Goal: Task Accomplishment & Management: Use online tool/utility

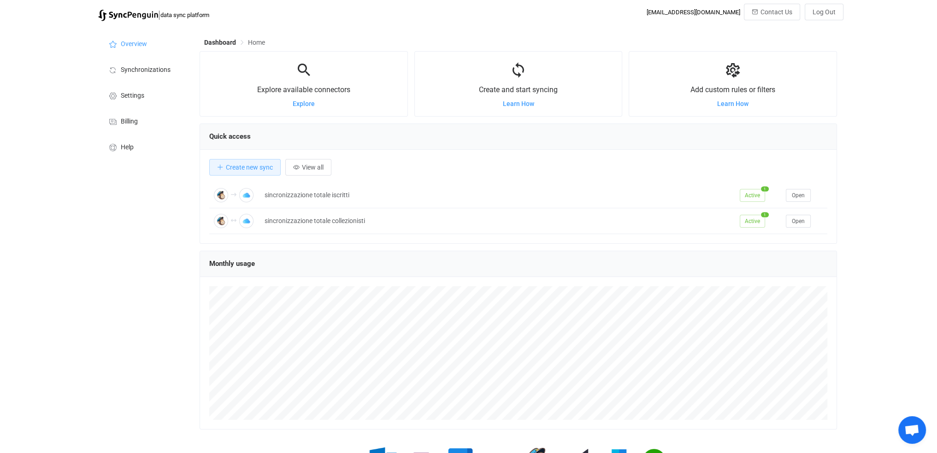
click at [256, 40] on span "Home" at bounding box center [256, 42] width 17 height 7
click at [803, 221] on span "Open" at bounding box center [798, 221] width 13 height 6
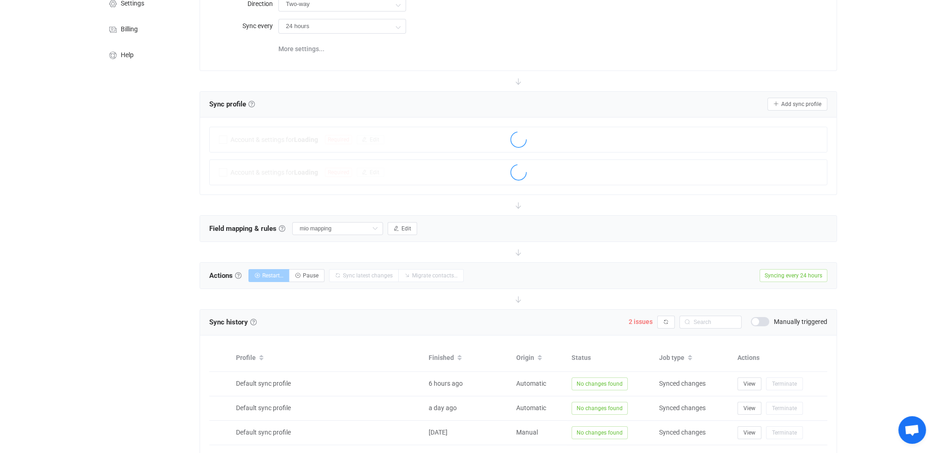
scroll to position [129, 0]
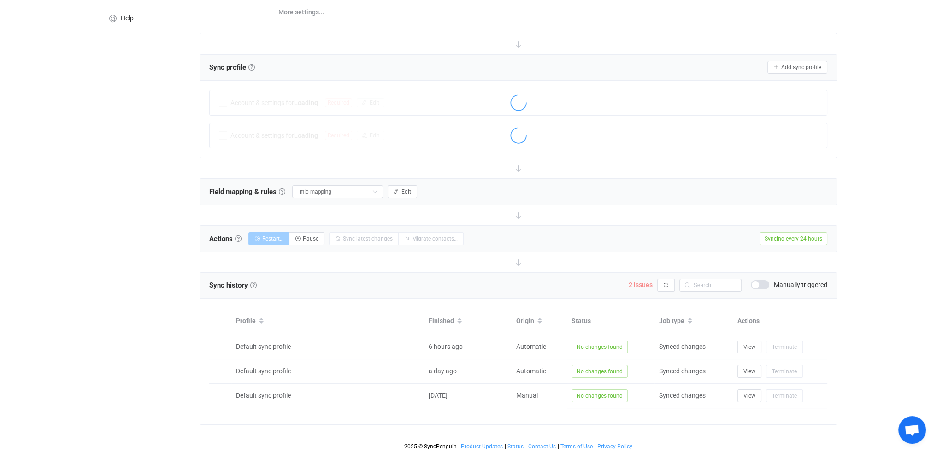
click at [646, 284] on span "2 issues" at bounding box center [641, 284] width 24 height 7
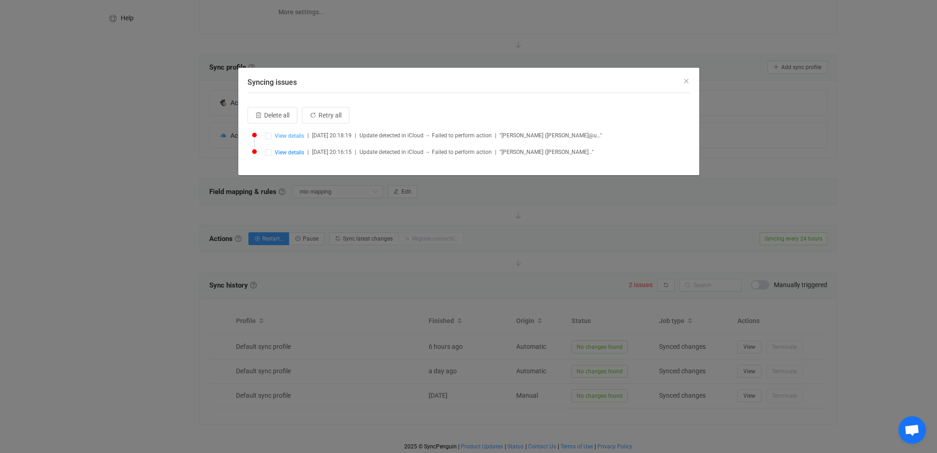
click at [289, 135] on span "View details" at bounding box center [289, 136] width 29 height 6
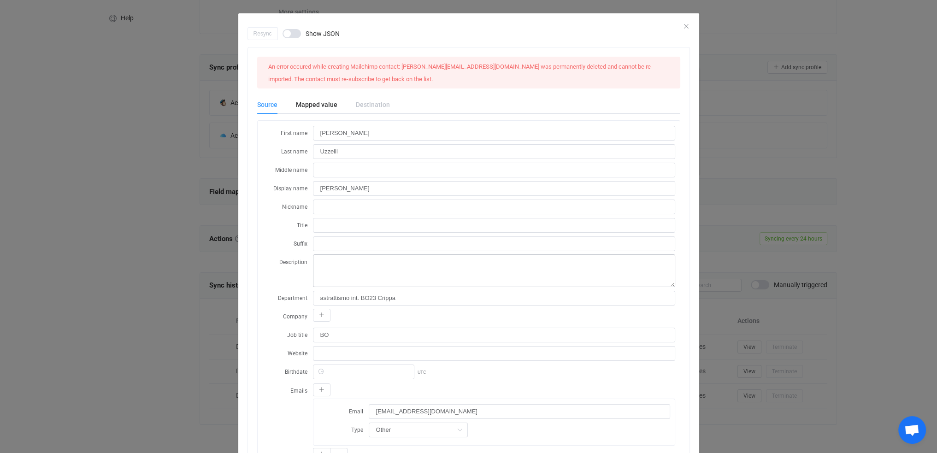
scroll to position [0, 0]
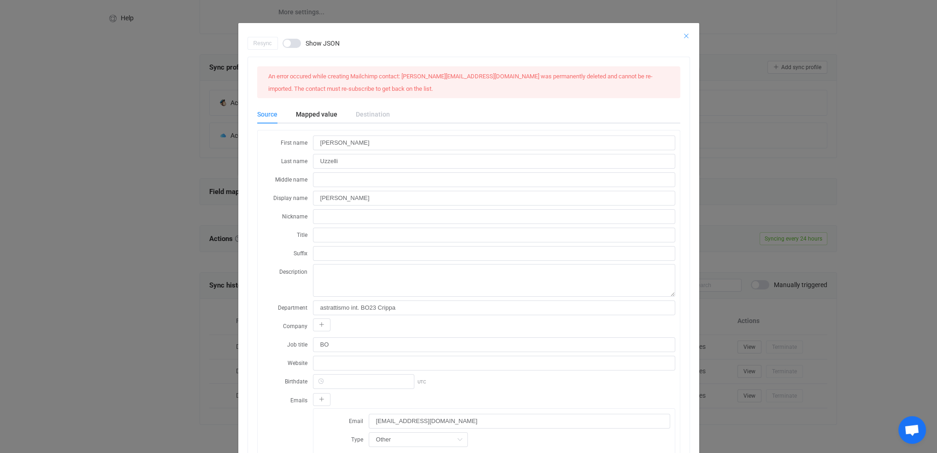
click at [682, 36] on icon "Close" at bounding box center [685, 35] width 7 height 7
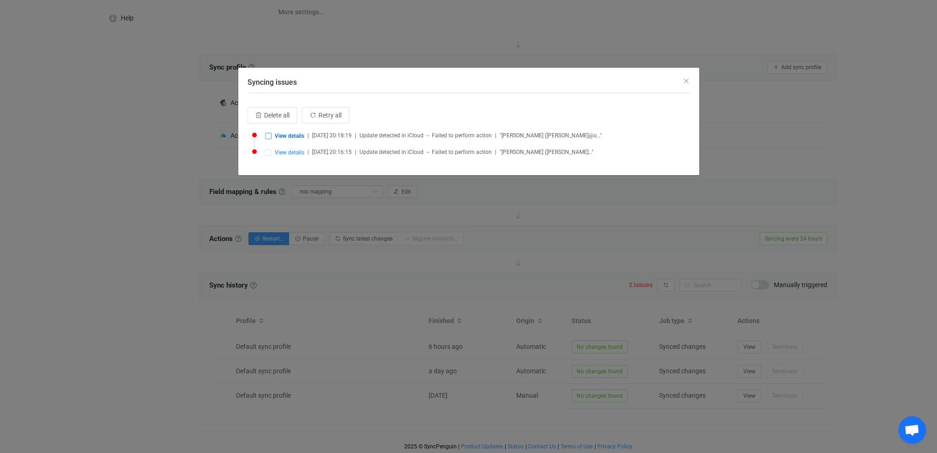
click at [268, 136] on span "Syncing issues" at bounding box center [268, 136] width 6 height 6
click at [274, 117] on span "Delete selected (1)" at bounding box center [290, 115] width 52 height 7
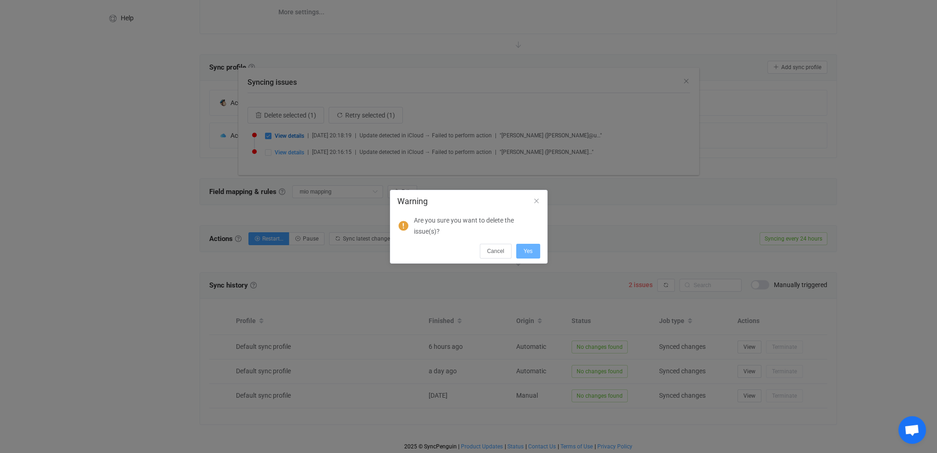
click at [523, 250] on span "Yes" at bounding box center [527, 251] width 9 height 6
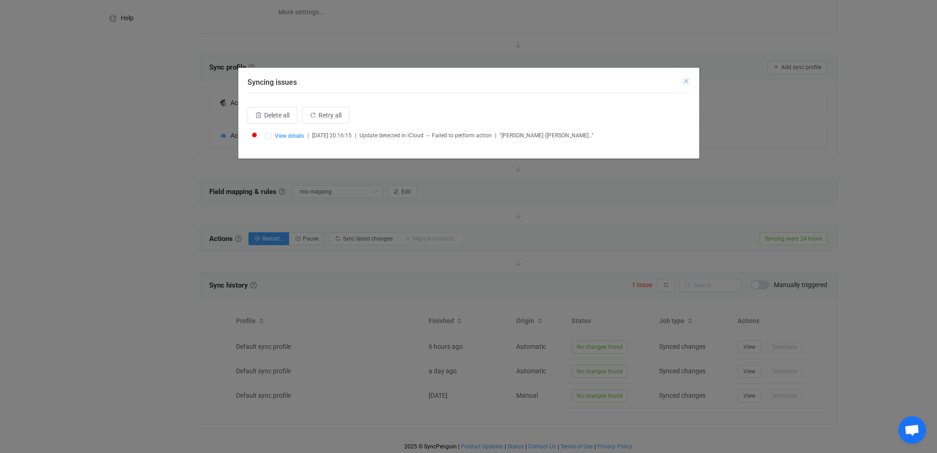
click at [686, 80] on icon "Close" at bounding box center [685, 80] width 7 height 7
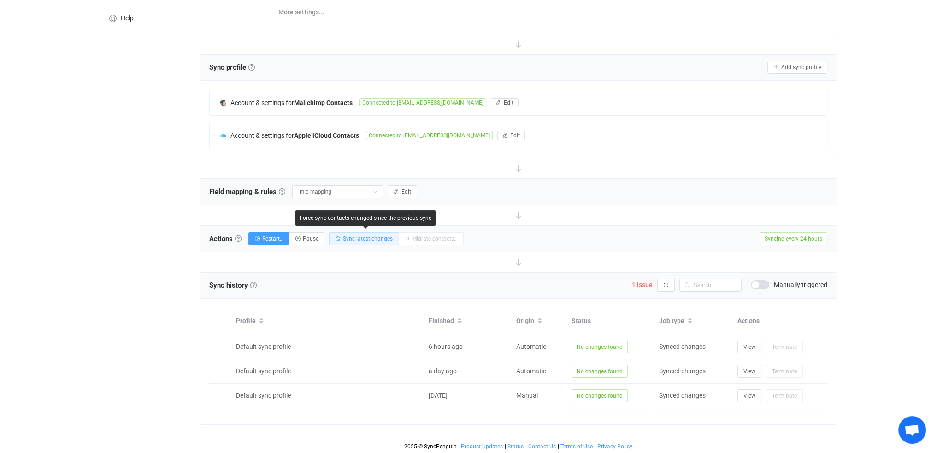
click at [381, 237] on span "Sync latest changes" at bounding box center [368, 238] width 50 height 6
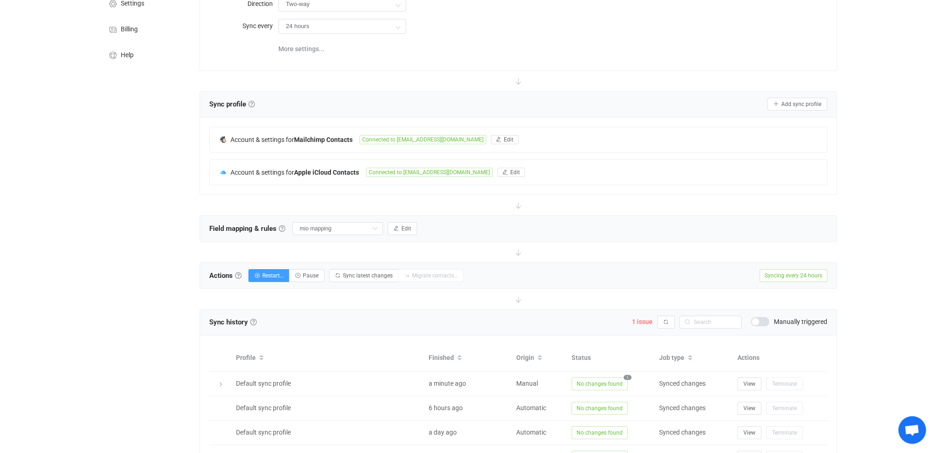
scroll to position [153, 0]
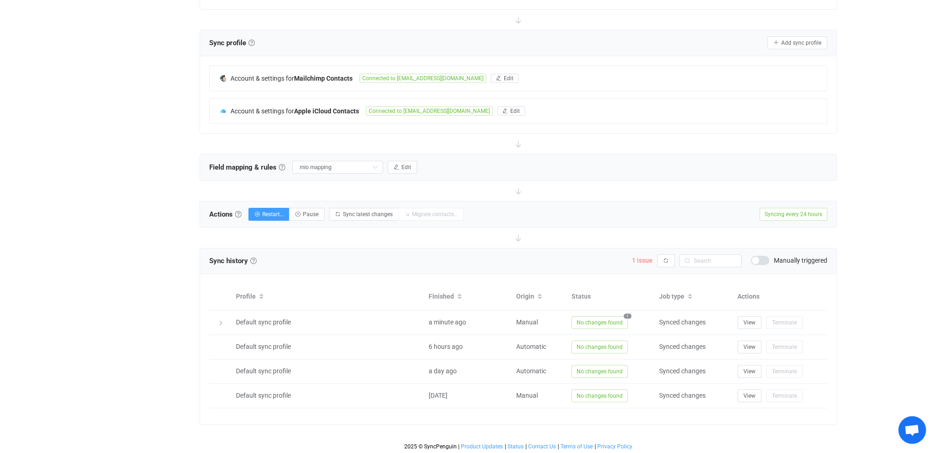
click at [644, 260] on span "1 issue" at bounding box center [642, 260] width 21 height 7
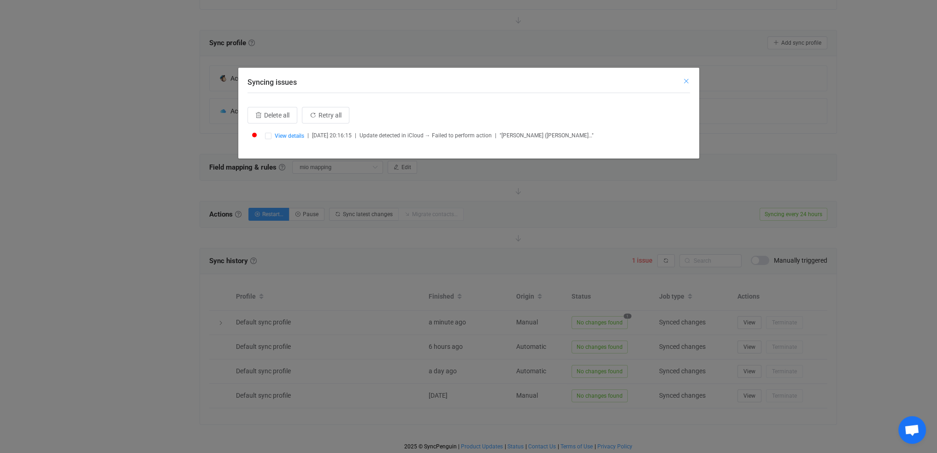
click at [686, 78] on icon "Close" at bounding box center [685, 80] width 7 height 7
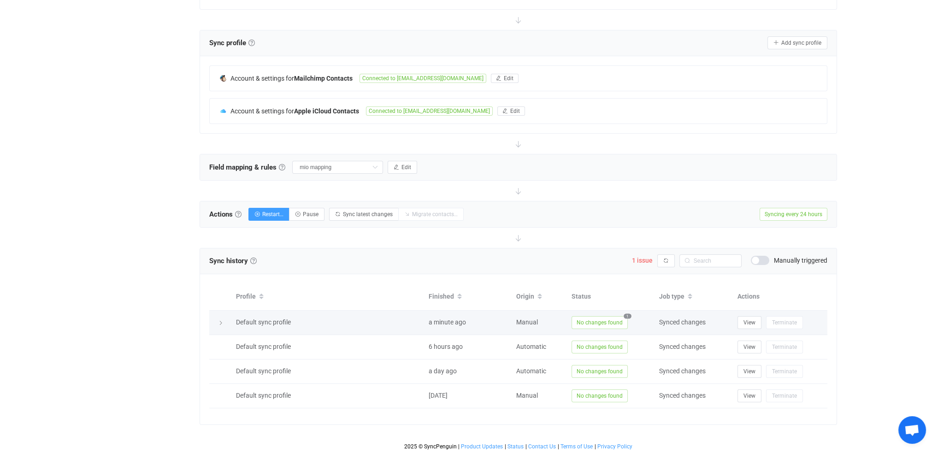
click at [626, 315] on span "1" at bounding box center [627, 315] width 8 height 5
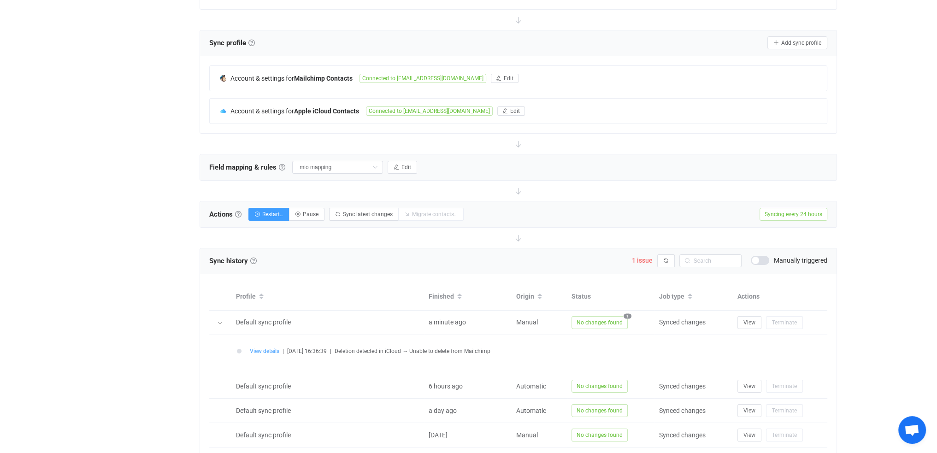
click at [264, 350] on span "View details" at bounding box center [264, 351] width 29 height 6
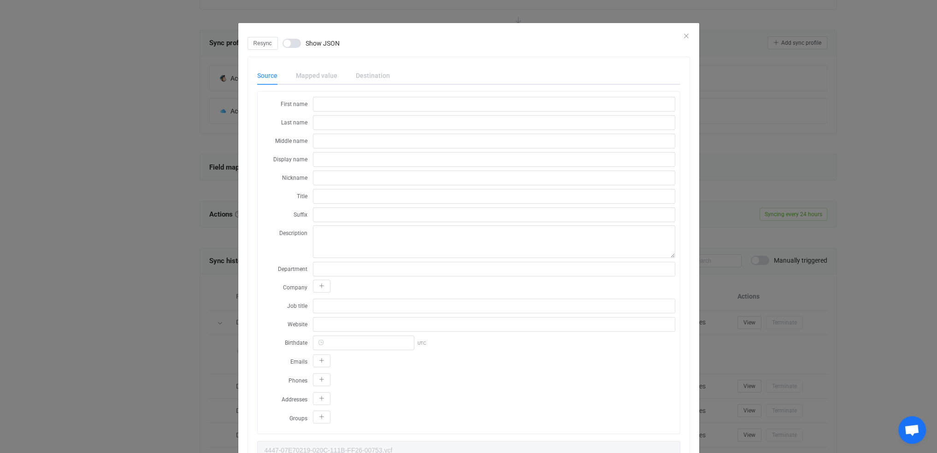
drag, startPoint x: 303, startPoint y: 74, endPoint x: 310, endPoint y: 73, distance: 7.0
click at [304, 74] on div "Mapped value" at bounding box center [317, 75] width 60 height 18
click at [375, 74] on div "Destination" at bounding box center [368, 75] width 43 height 18
click at [681, 37] on div "Resync Show JSON" at bounding box center [468, 43] width 442 height 13
click at [682, 35] on icon "Close" at bounding box center [685, 35] width 7 height 7
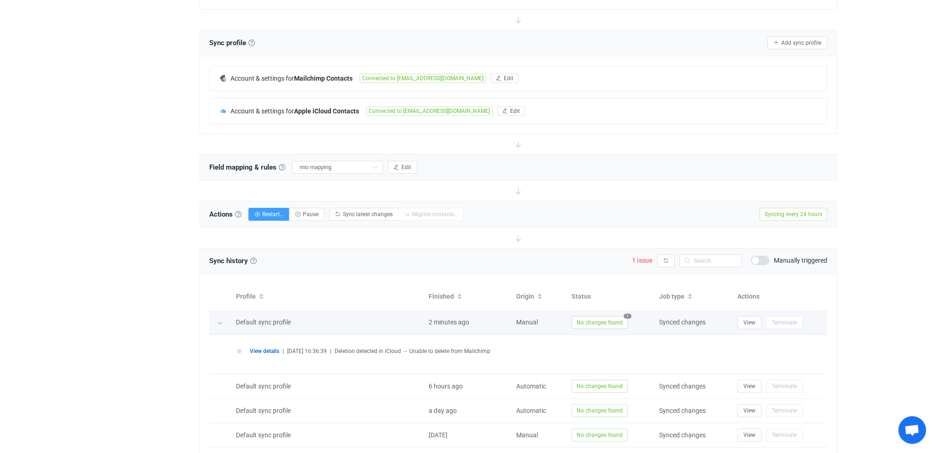
scroll to position [193, 0]
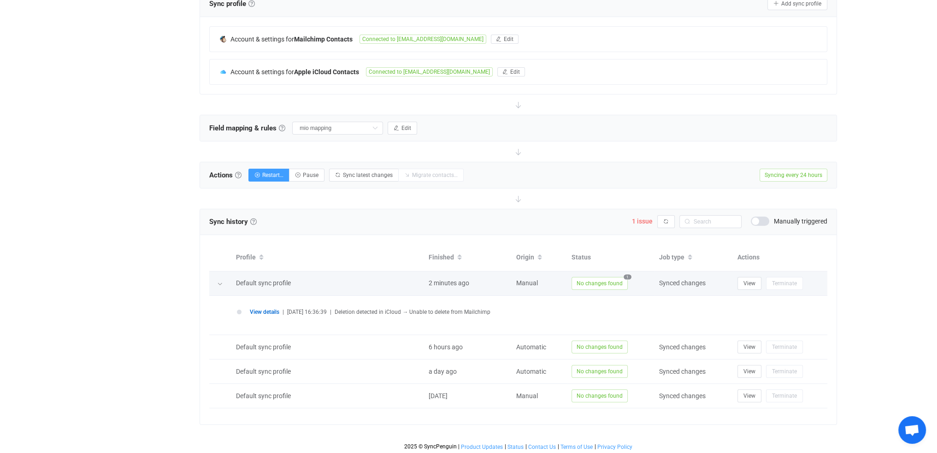
click at [626, 274] on span "1" at bounding box center [627, 276] width 8 height 5
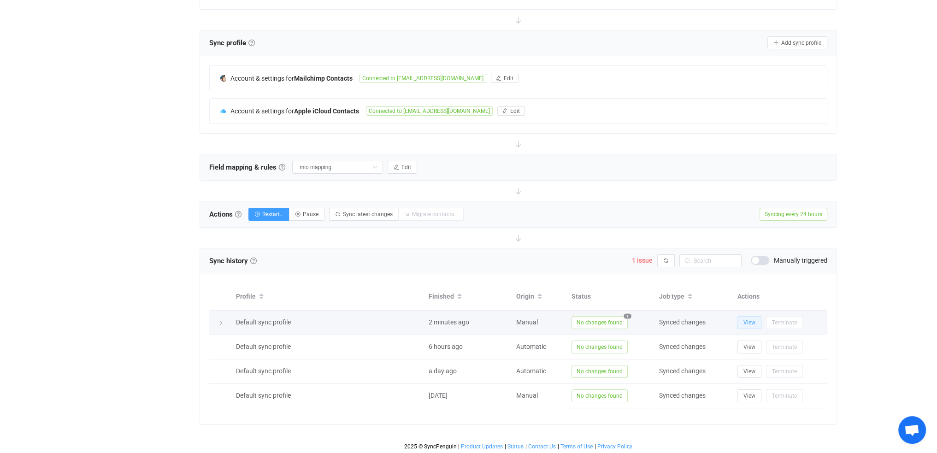
click at [748, 319] on span "View" at bounding box center [749, 322] width 12 height 6
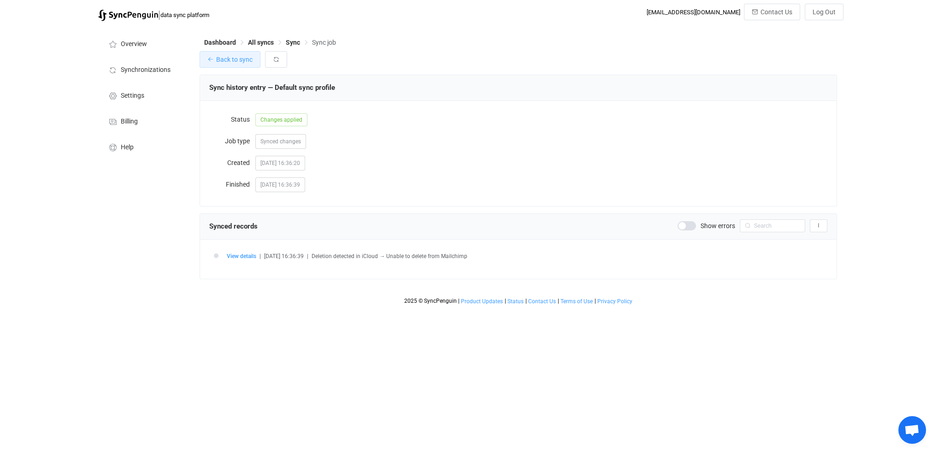
click at [208, 60] on icon "button" at bounding box center [210, 59] width 6 height 6
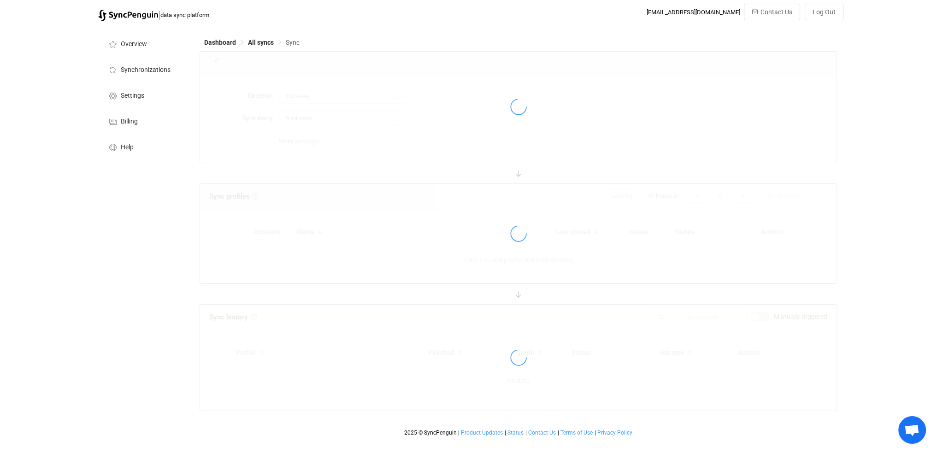
type input "24 hours"
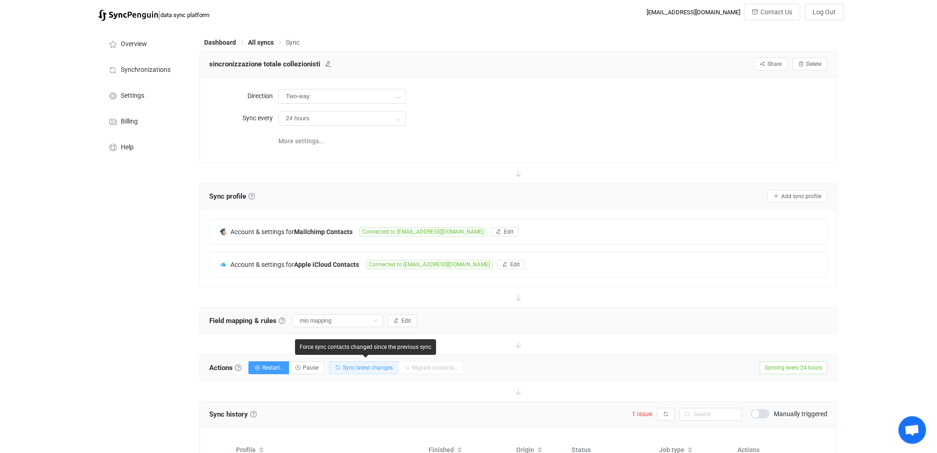
click at [374, 366] on span "Sync latest changes" at bounding box center [368, 367] width 50 height 6
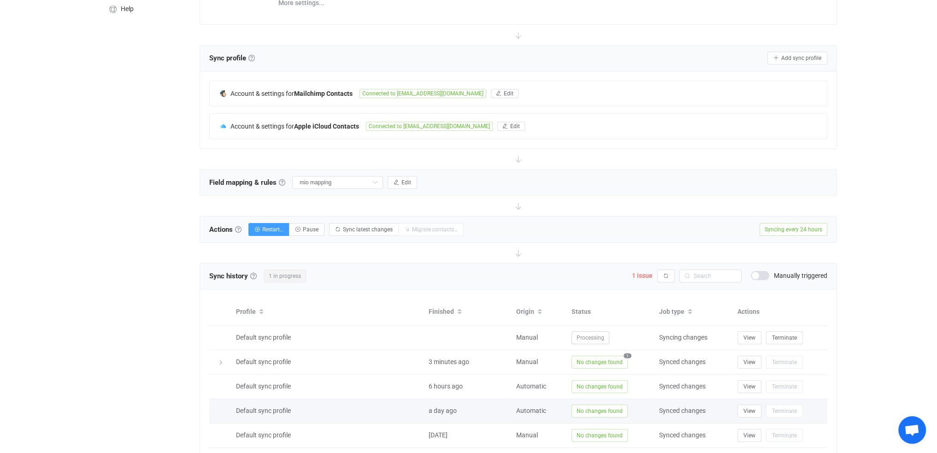
scroll to position [178, 0]
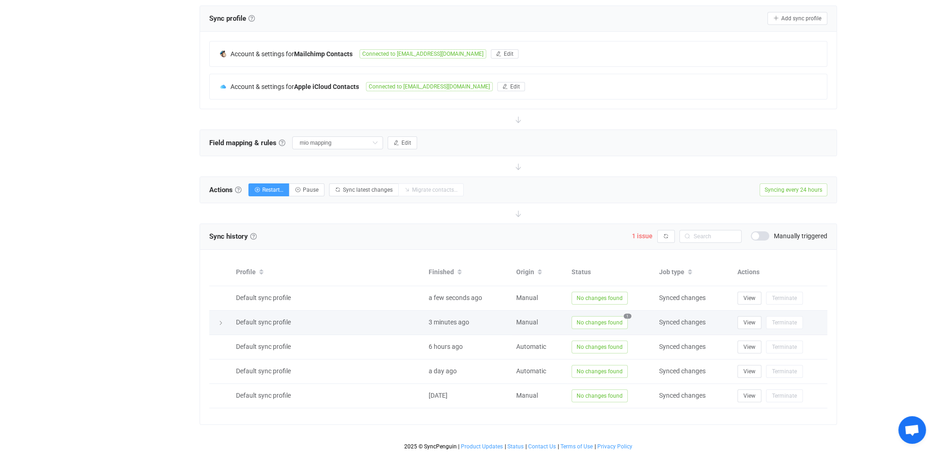
click at [625, 314] on span "1" at bounding box center [627, 315] width 8 height 5
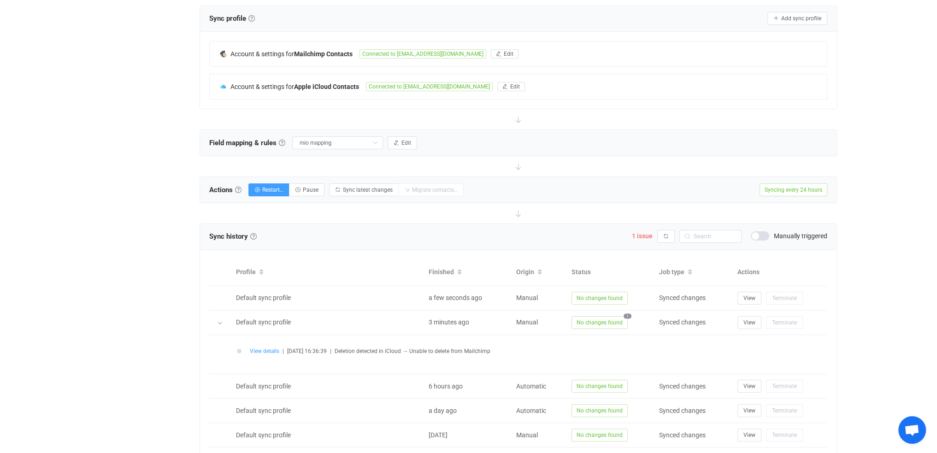
click at [264, 350] on span "View details" at bounding box center [264, 351] width 29 height 6
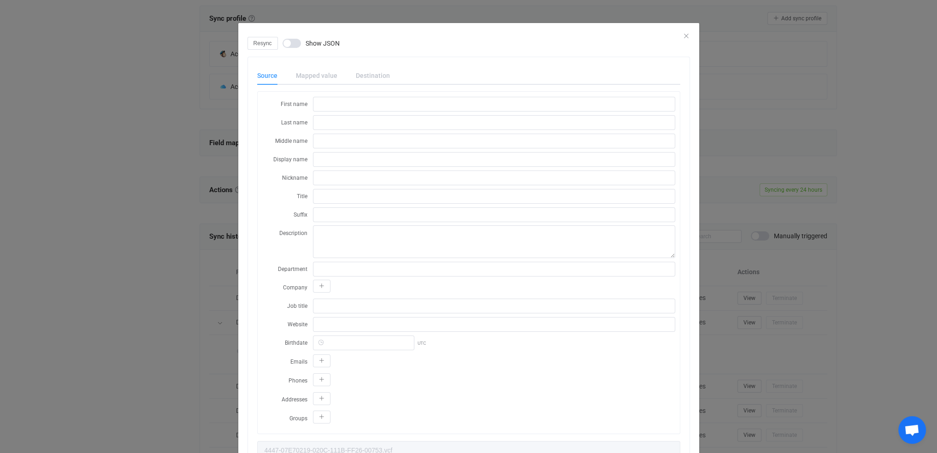
click at [317, 74] on div "Mapped value" at bounding box center [317, 75] width 60 height 18
click at [364, 74] on div "Destination" at bounding box center [368, 75] width 43 height 18
click at [682, 35] on icon "Close" at bounding box center [685, 35] width 7 height 7
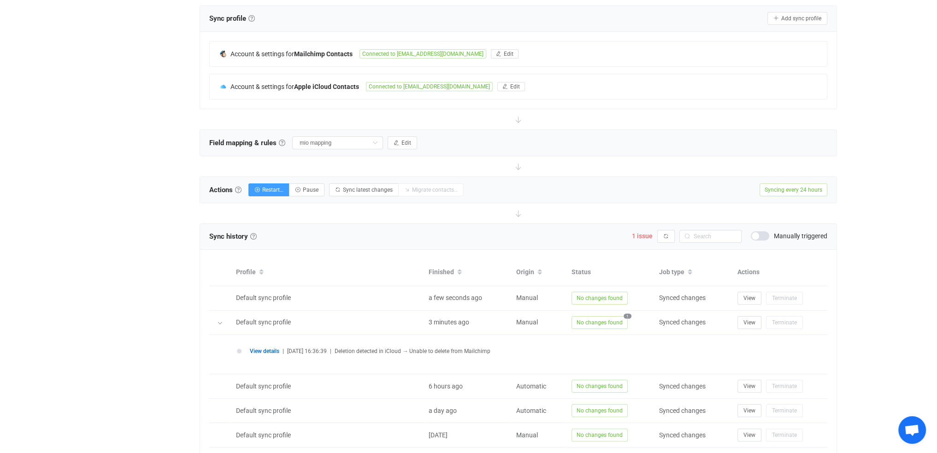
click at [765, 235] on span at bounding box center [760, 235] width 18 height 9
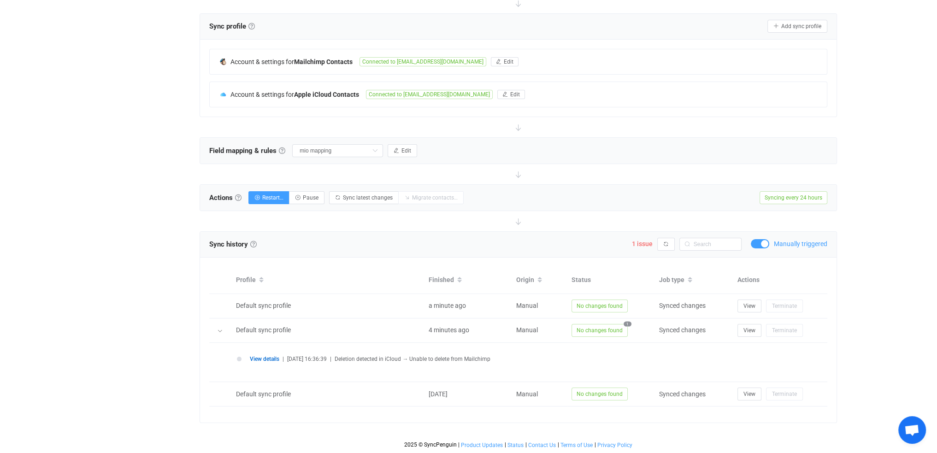
scroll to position [168, 0]
click at [756, 244] on span at bounding box center [760, 245] width 18 height 9
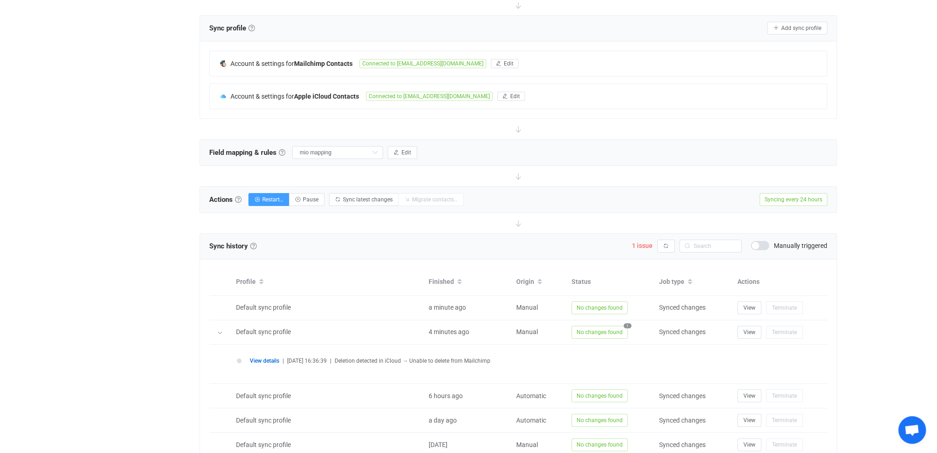
scroll to position [178, 0]
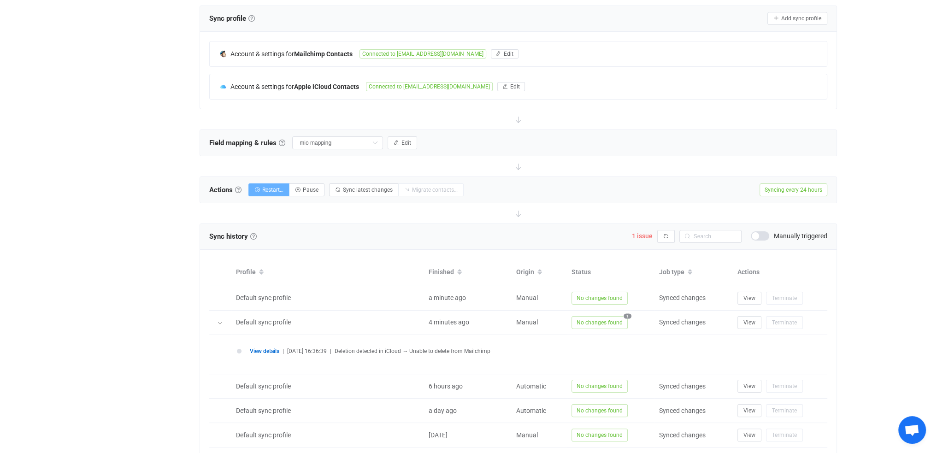
click at [270, 188] on span "Restart…" at bounding box center [272, 190] width 21 height 6
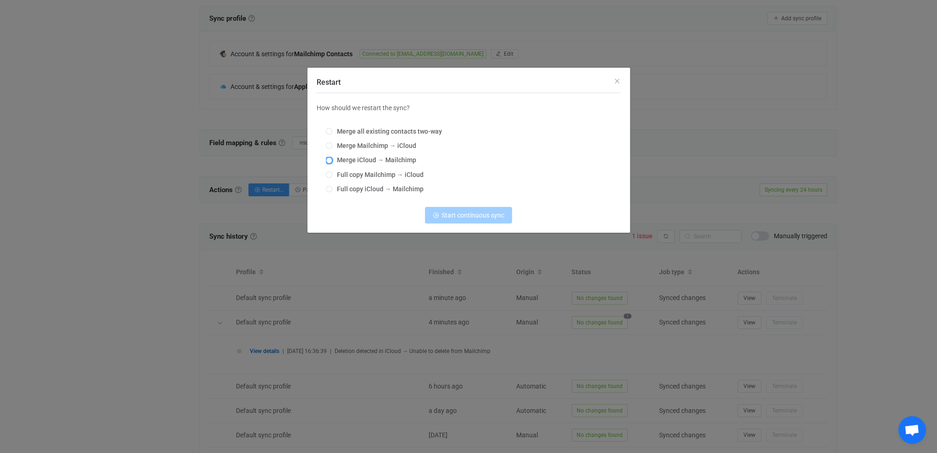
click at [329, 159] on span "Restart" at bounding box center [329, 160] width 6 height 6
click at [329, 159] on input "Merge iCloud → Mailchimp" at bounding box center [329, 160] width 6 height 7
radio input "true"
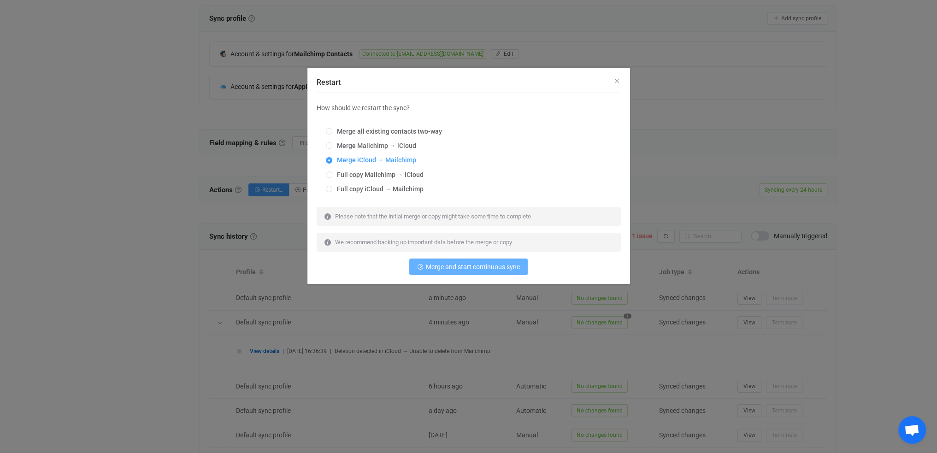
click at [473, 267] on span "Merge and start continuous sync" at bounding box center [473, 266] width 94 height 7
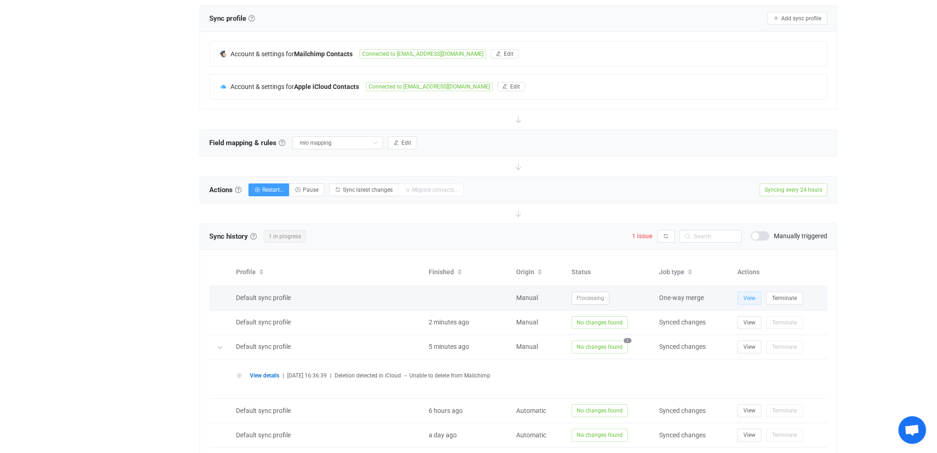
click at [748, 297] on span "View" at bounding box center [749, 298] width 12 height 6
